Goal: Contribute content: Add original content to the website for others to see

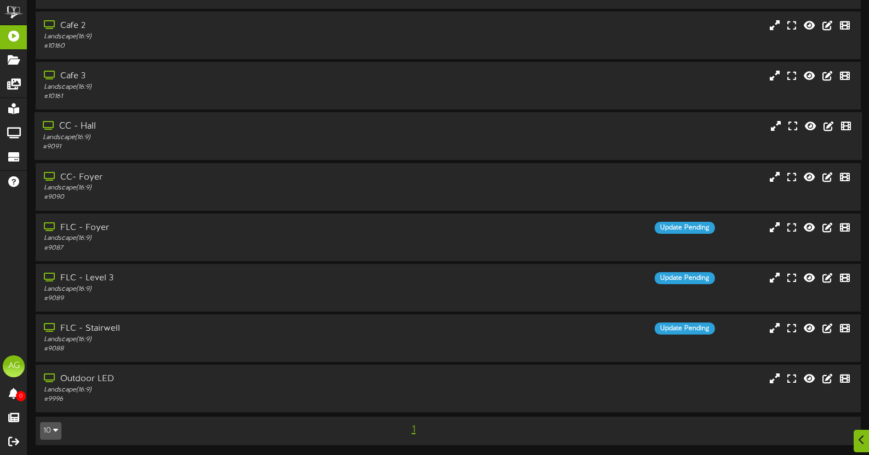
scroll to position [81, 0]
click at [203, 230] on div "FLC - Foyer" at bounding box center [207, 227] width 328 height 13
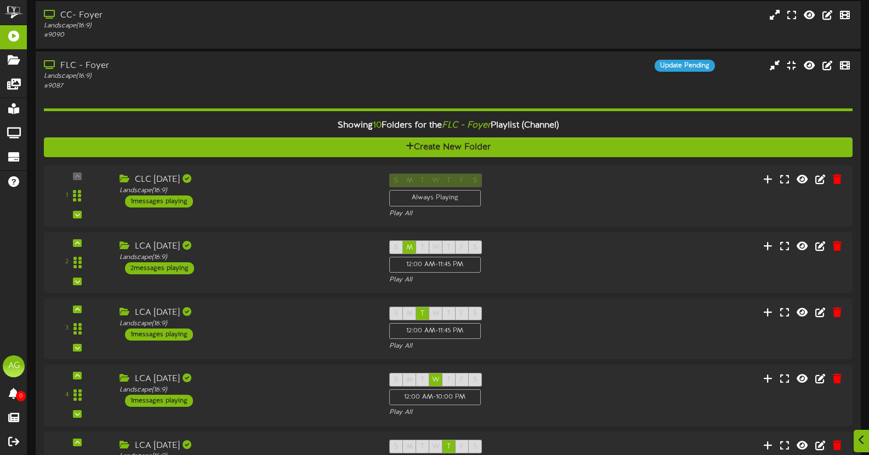
scroll to position [242, 0]
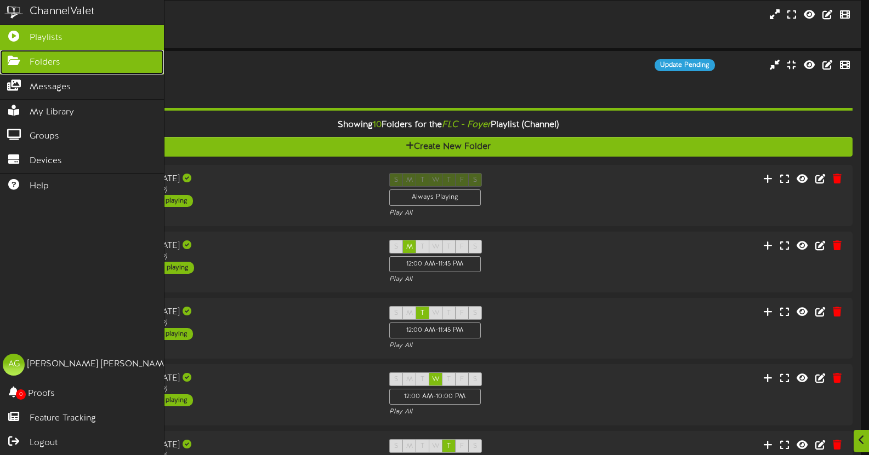
click at [25, 64] on link "Folders" at bounding box center [82, 62] width 164 height 25
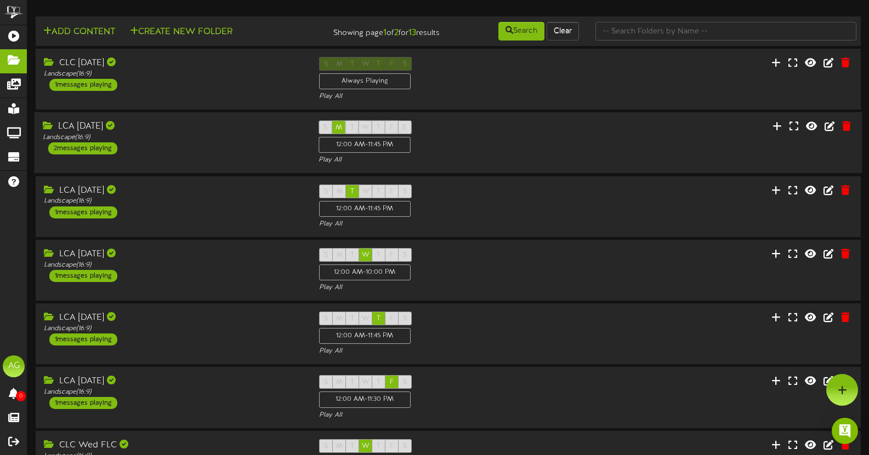
click at [93, 125] on div "LCA [DATE]" at bounding box center [172, 127] width 259 height 13
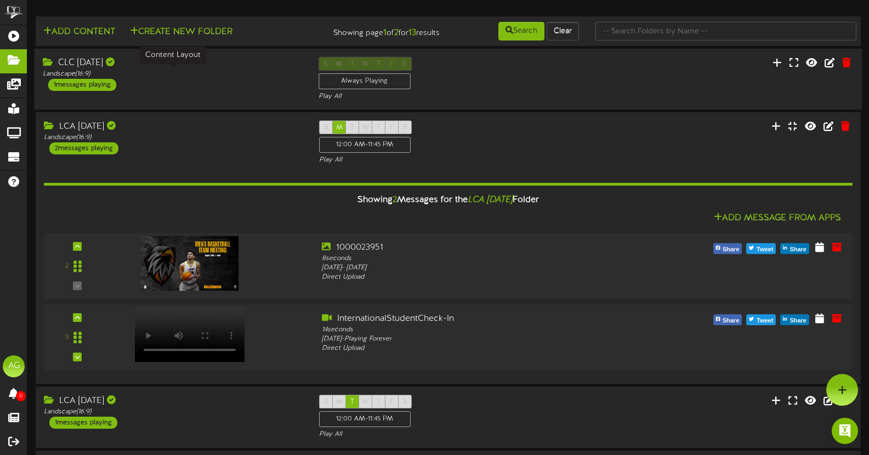
click at [196, 70] on div "Landscape ( 16:9 )" at bounding box center [172, 74] width 259 height 9
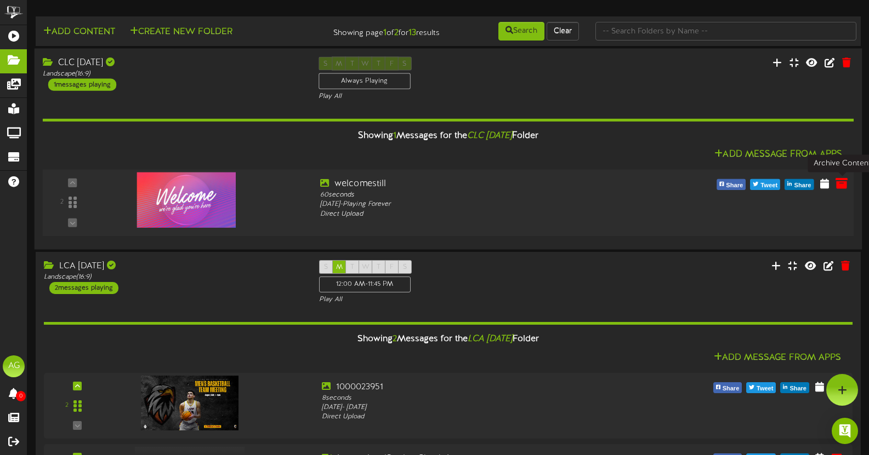
click at [839, 187] on icon at bounding box center [841, 183] width 12 height 12
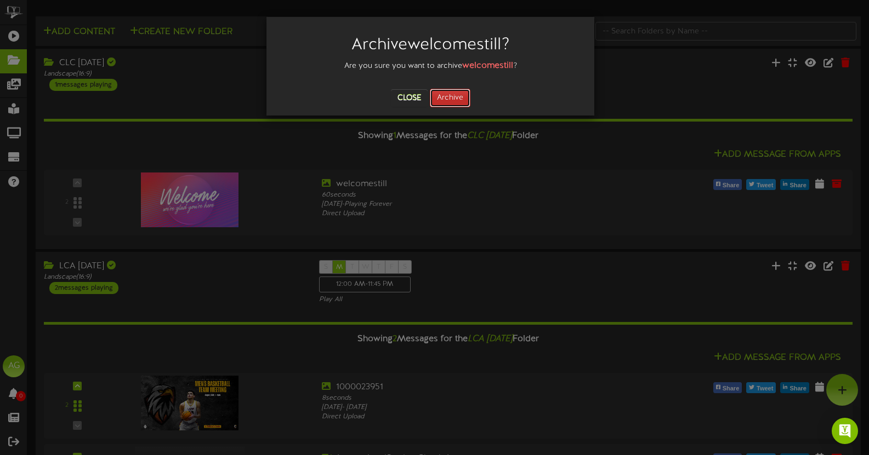
click at [452, 95] on button "Archive" at bounding box center [450, 98] width 41 height 19
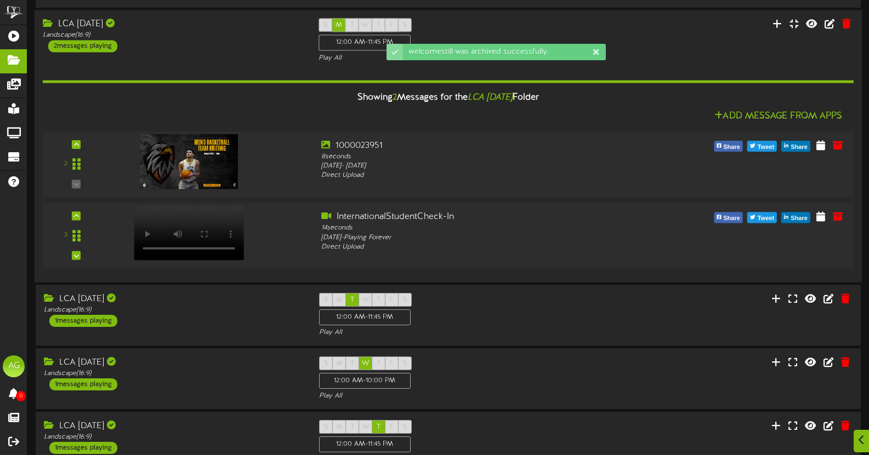
scroll to position [201, 0]
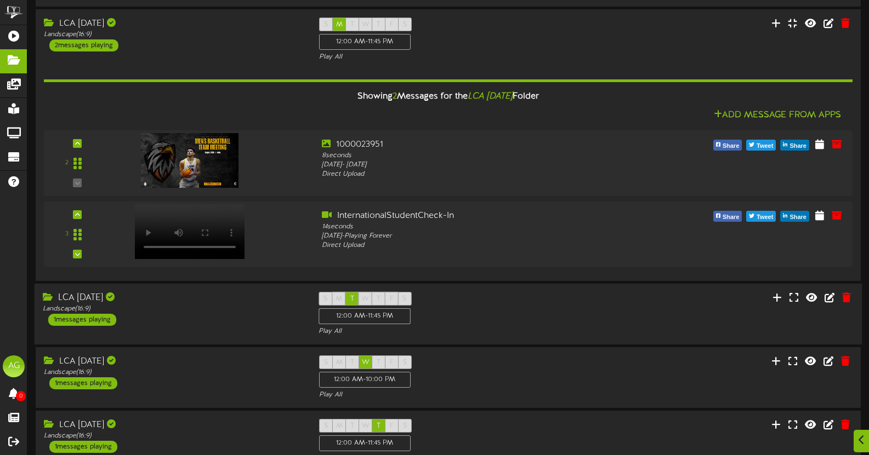
click at [471, 327] on div "S M T W T F S 12:00 AM - 11:45 PM Play All" at bounding box center [448, 314] width 276 height 45
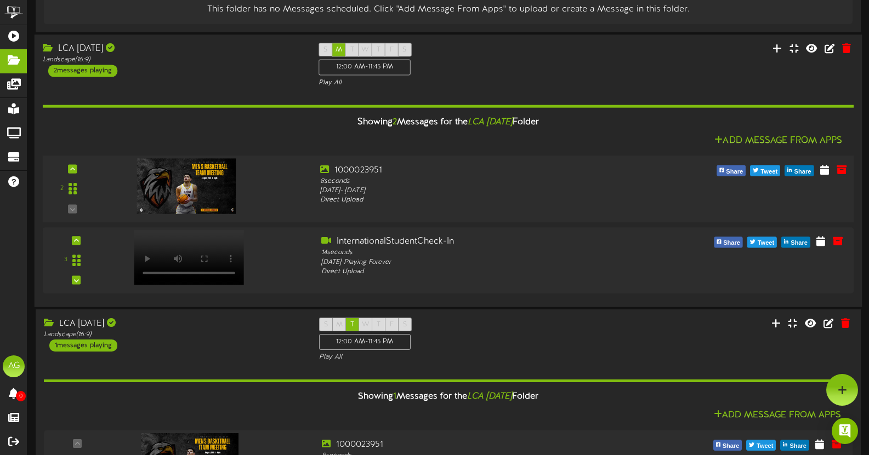
scroll to position [174, 0]
click at [776, 54] on icon at bounding box center [776, 49] width 11 height 12
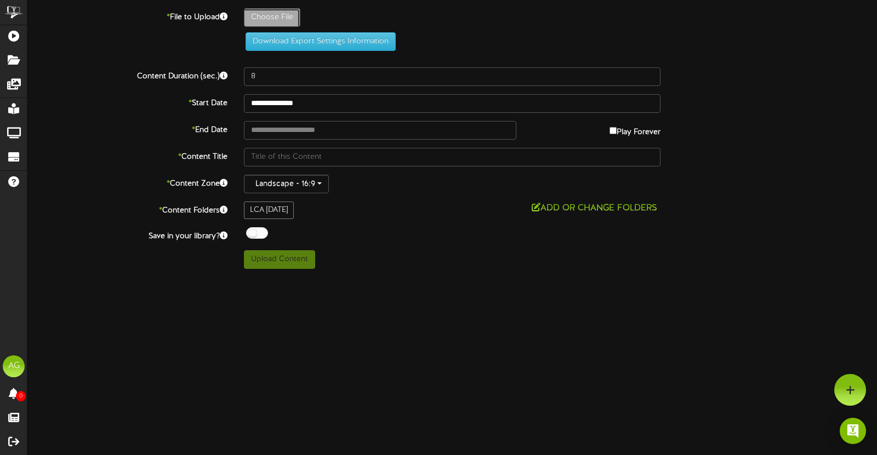
type input "**********"
type input "WelcometoLaytonChristian2"
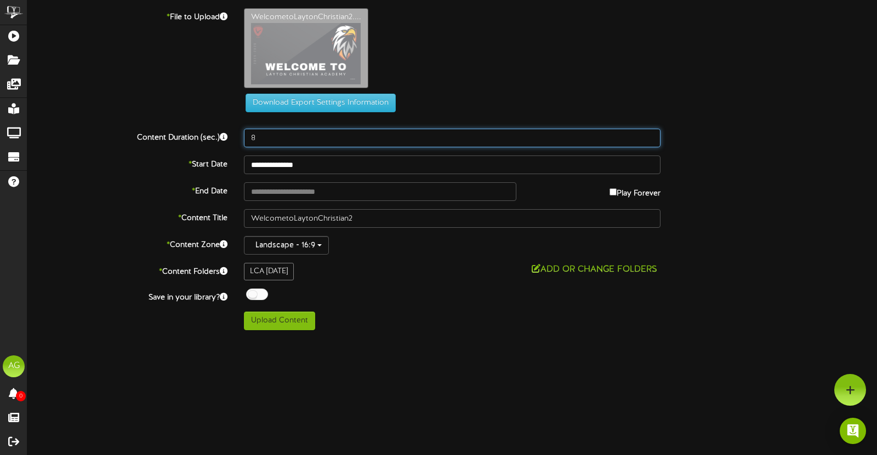
drag, startPoint x: 257, startPoint y: 140, endPoint x: 241, endPoint y: 139, distance: 16.5
click at [241, 139] on div "8" at bounding box center [452, 138] width 433 height 19
type input "30"
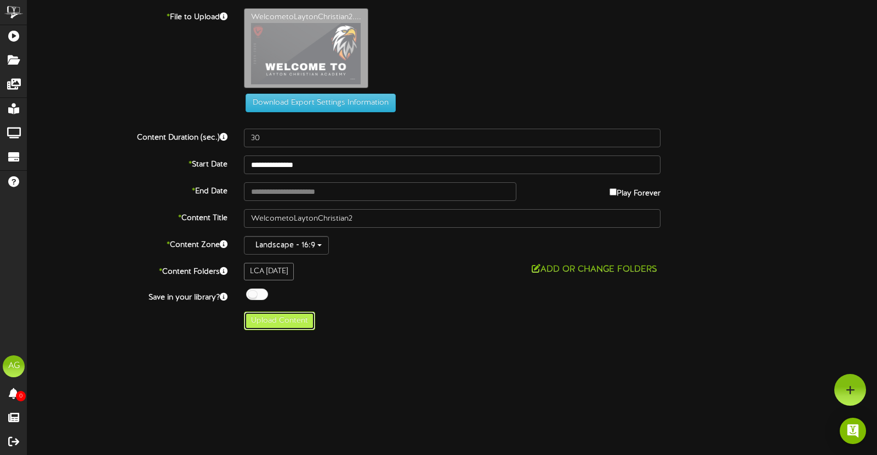
click at [274, 322] on button "Upload Content" at bounding box center [279, 321] width 71 height 19
type input "**********"
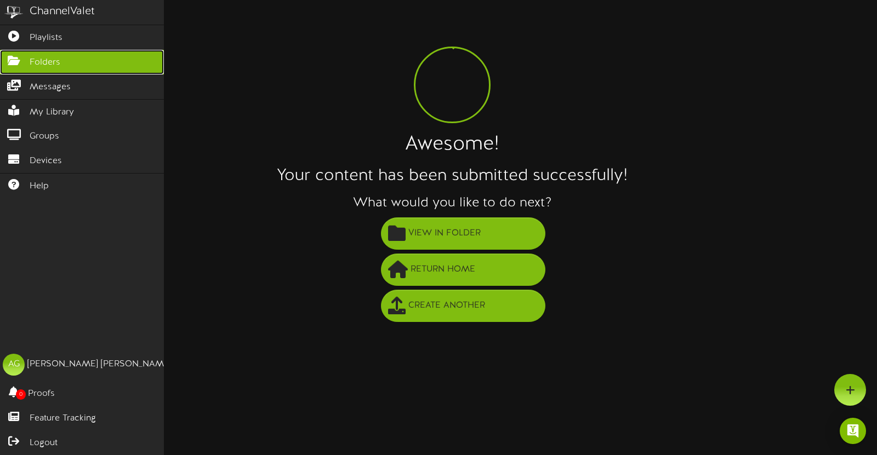
click at [22, 55] on icon at bounding box center [13, 59] width 27 height 8
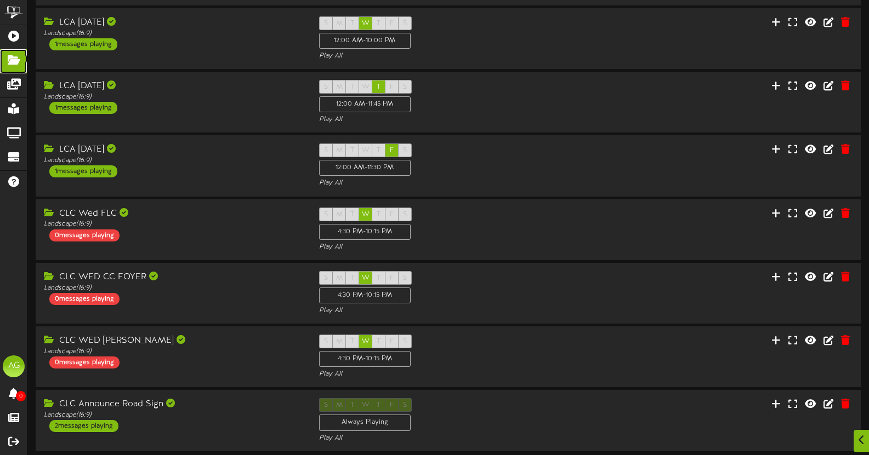
scroll to position [792, 0]
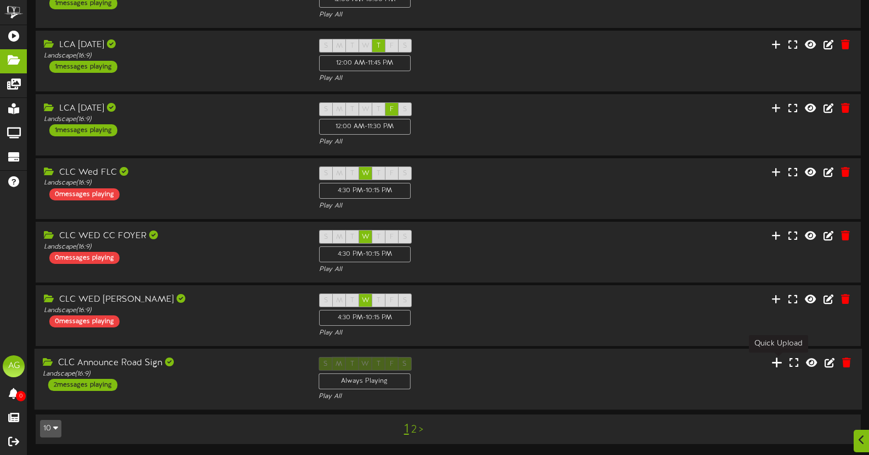
click at [774, 366] on icon at bounding box center [776, 363] width 11 height 12
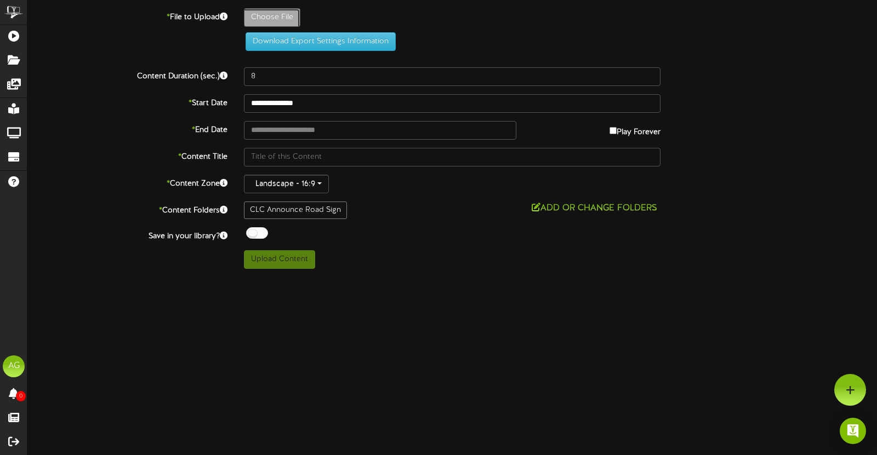
type input "**********"
type input "WelcometoLaytonChristian"
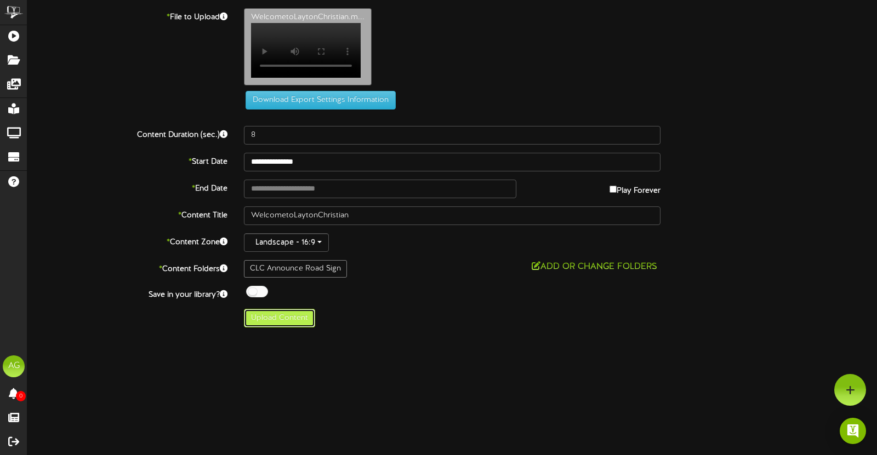
click at [287, 320] on button "Upload Content" at bounding box center [279, 318] width 71 height 19
type input "**********"
